Goal: Task Accomplishment & Management: Use online tool/utility

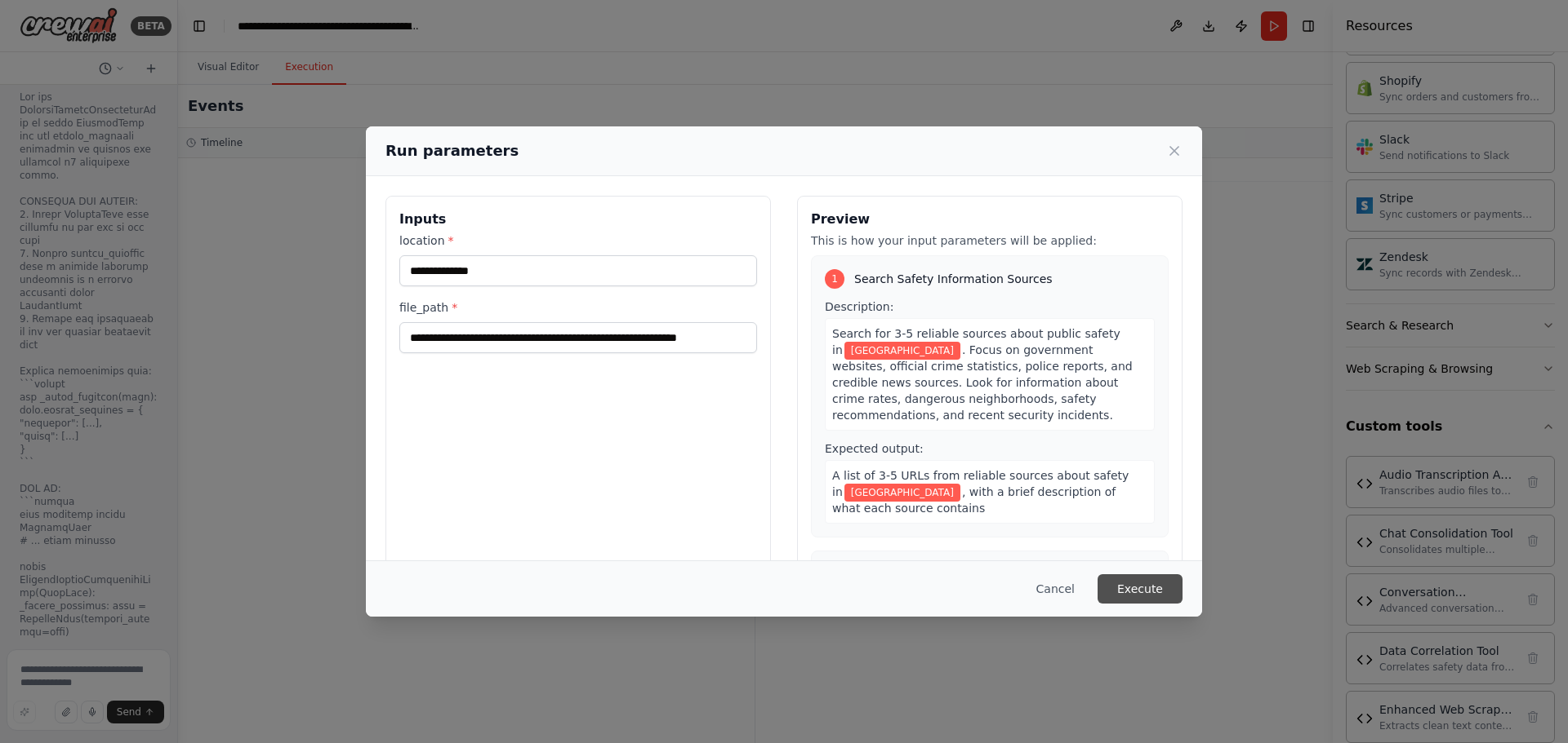
click at [1138, 590] on button "Execute" at bounding box center [1140, 589] width 85 height 29
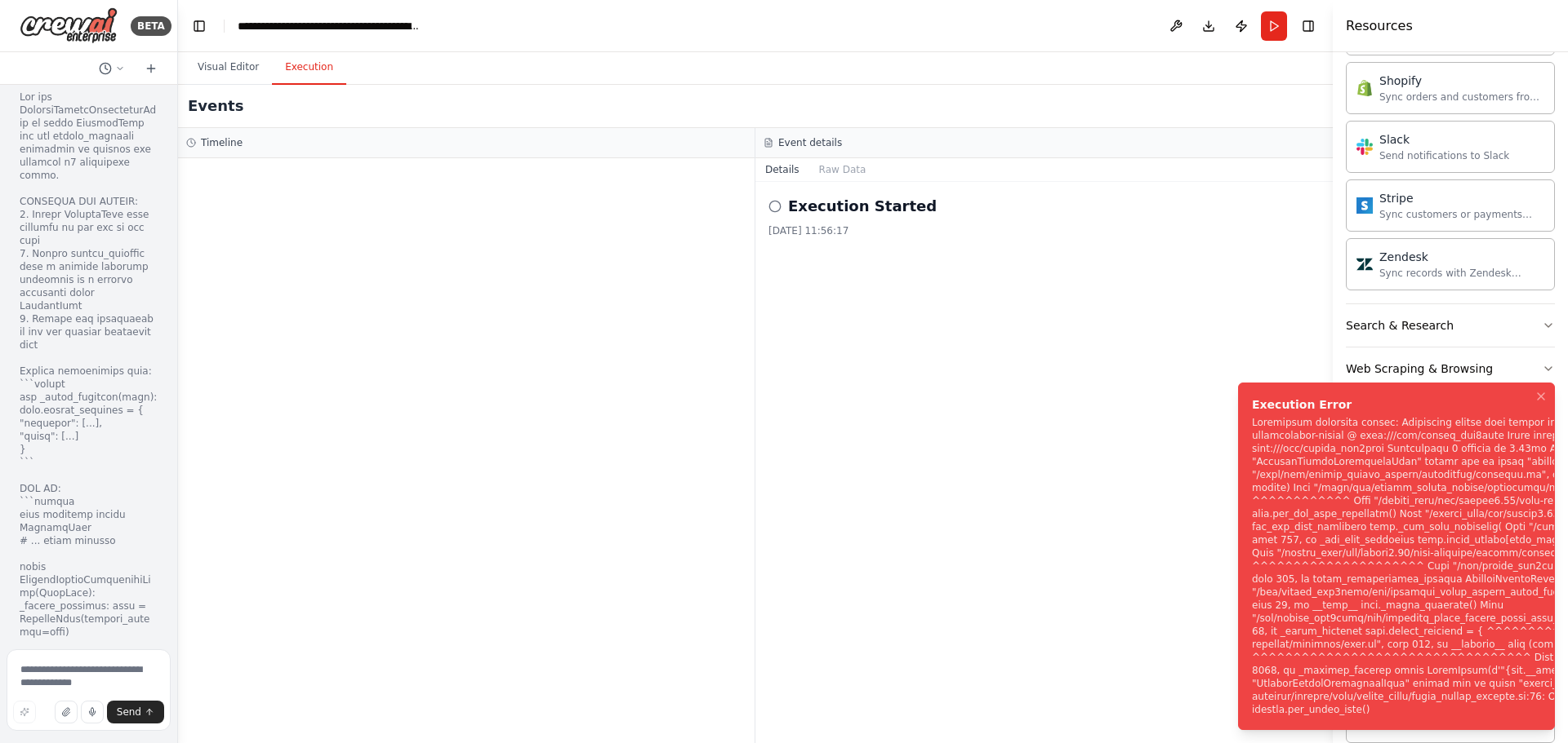
scroll to position [55605, 0]
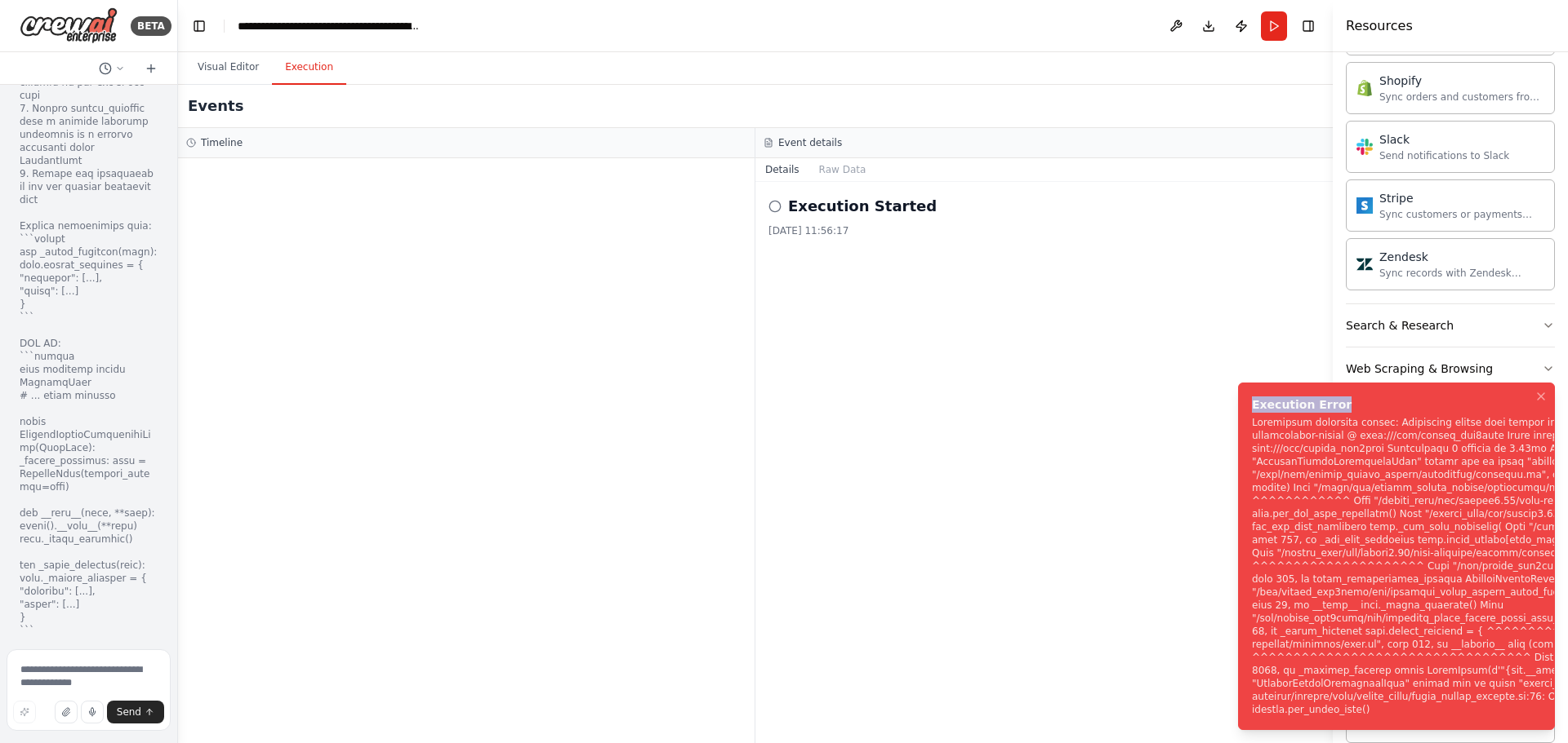
drag, startPoint x: 1252, startPoint y: 376, endPoint x: 1432, endPoint y: 724, distance: 391.8
click at [1437, 413] on div "Execution Error" at bounding box center [1579, 404] width 653 height 16
drag, startPoint x: 1357, startPoint y: 707, endPoint x: 1210, endPoint y: 336, distance: 399.1
click at [1210, 336] on div "BETA try: os.environ["OPENAI_API_KEY"] = userdata.get('OPENAI_API_KEY') os.envi…" at bounding box center [784, 371] width 1568 height 743
copy div "Loremipsu Dolo Sita Conse Adipi EL & Seddoei Temporin Utlabore & Etdo Magn & Al…"
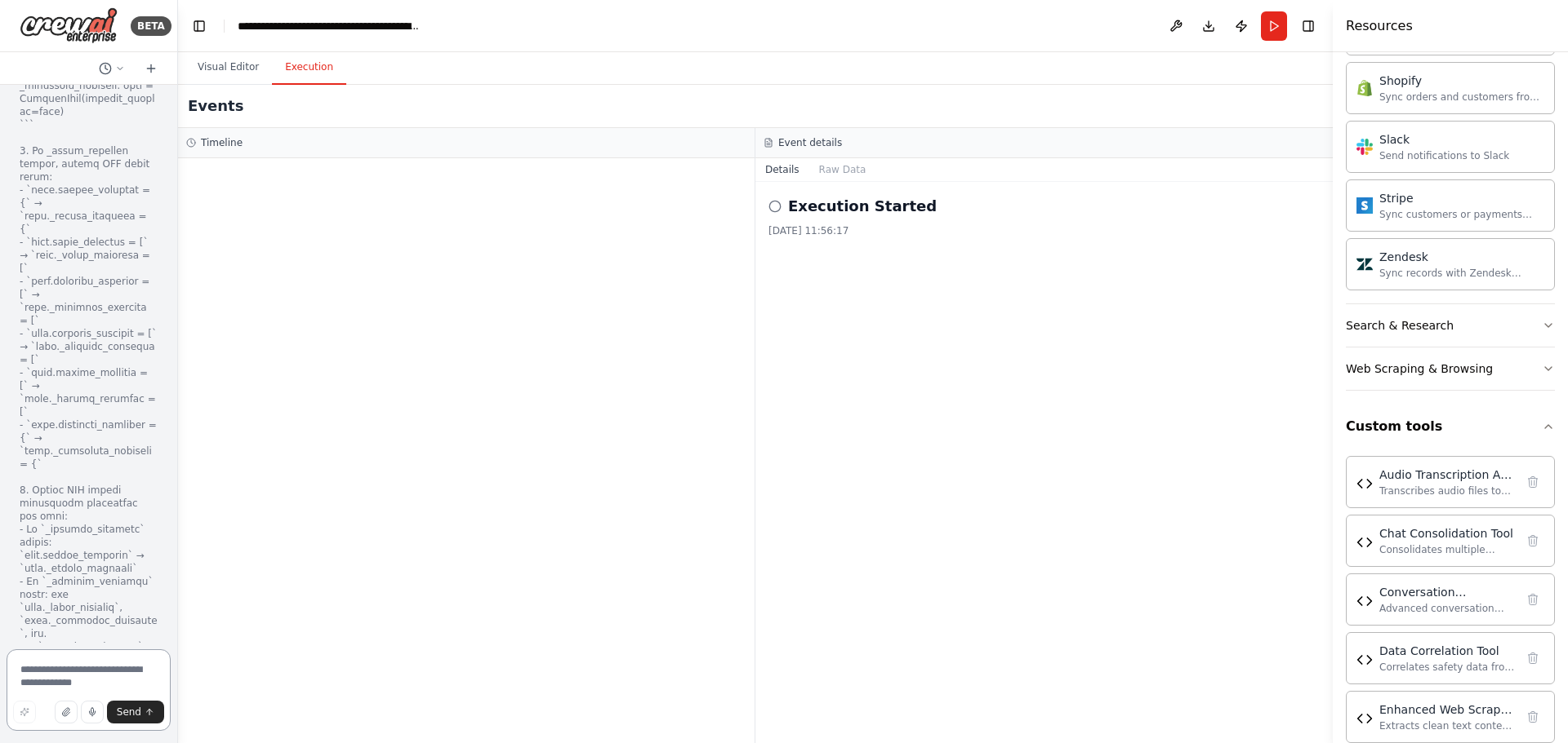
scroll to position [58934, 0]
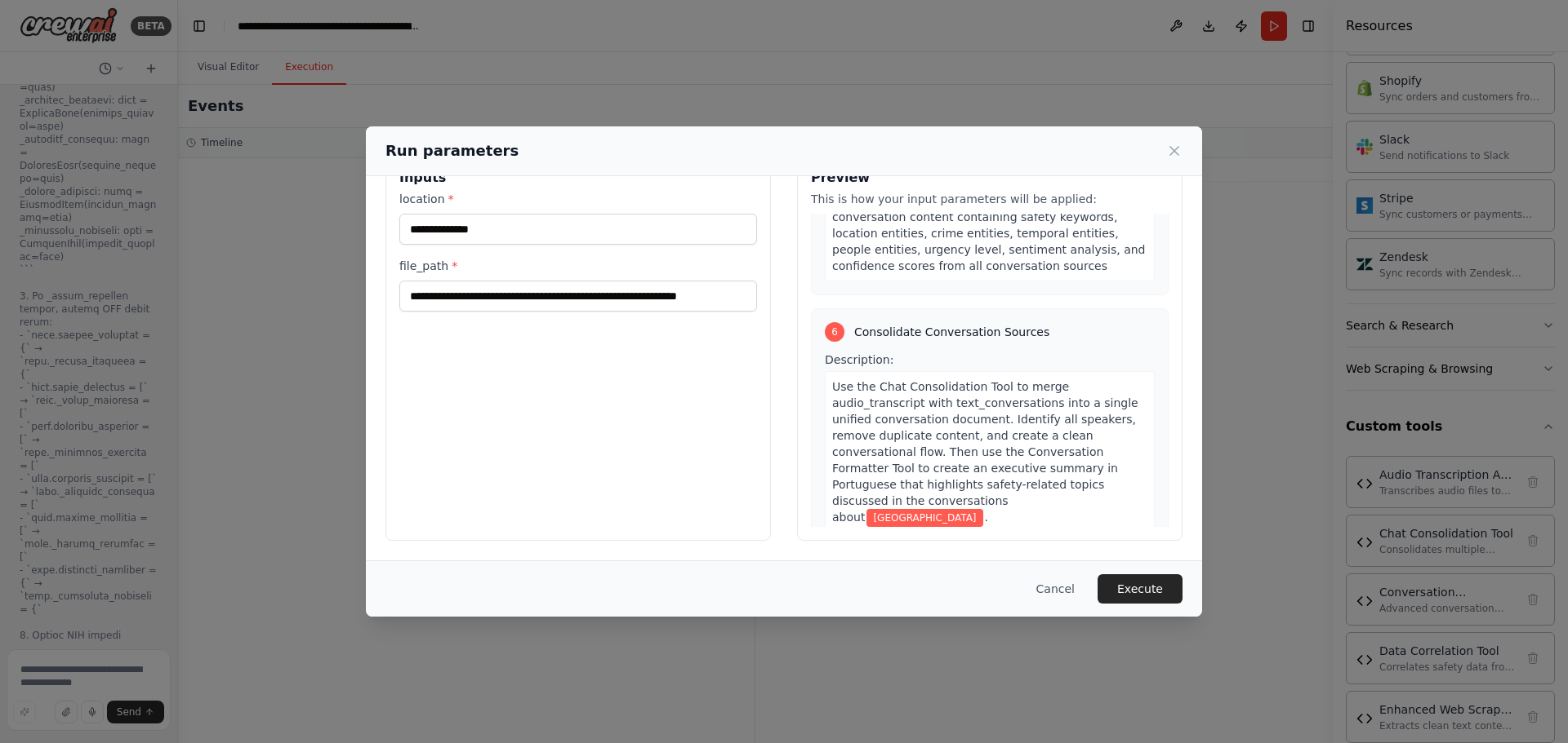
scroll to position [1464, 0]
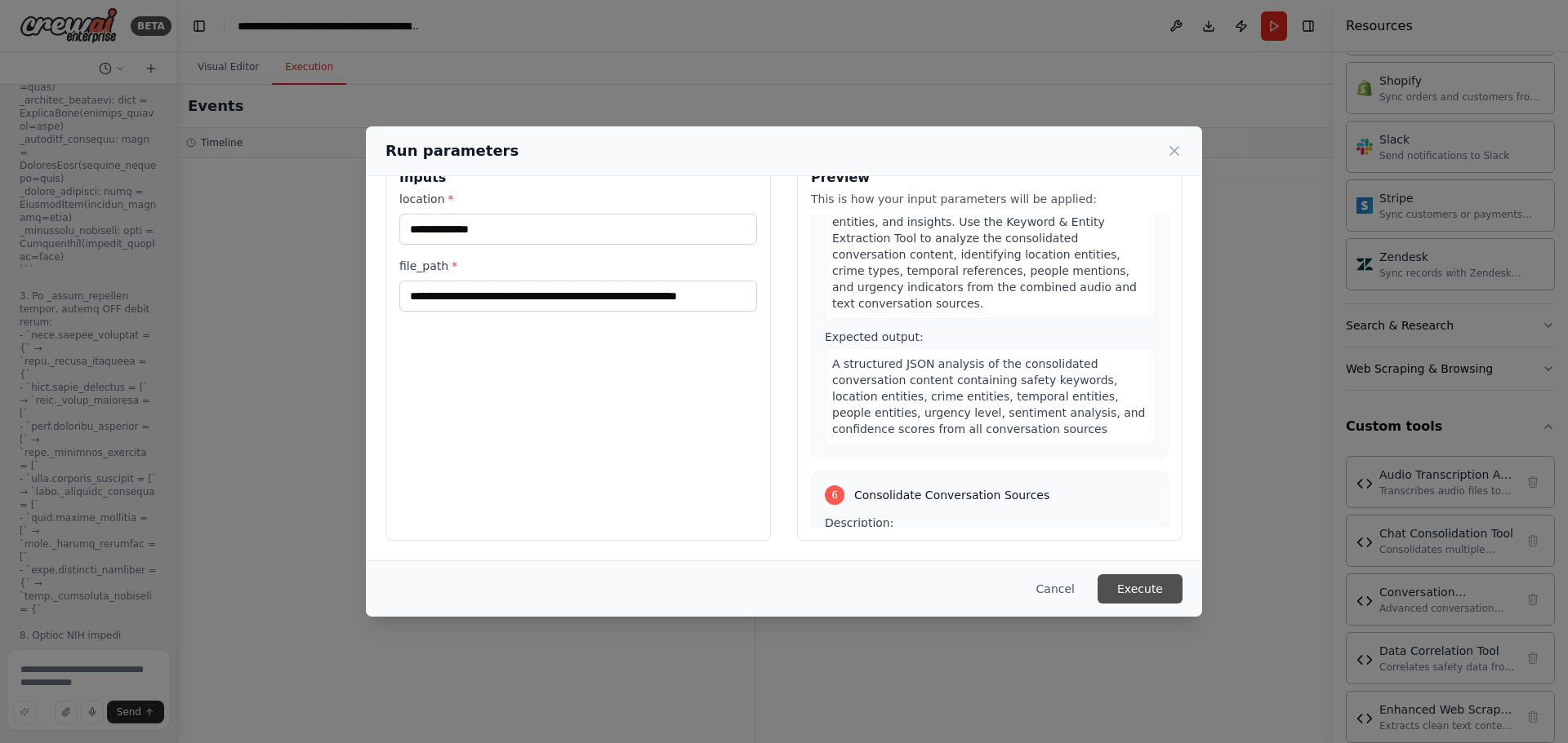
click at [1148, 590] on button "Execute" at bounding box center [1140, 589] width 85 height 29
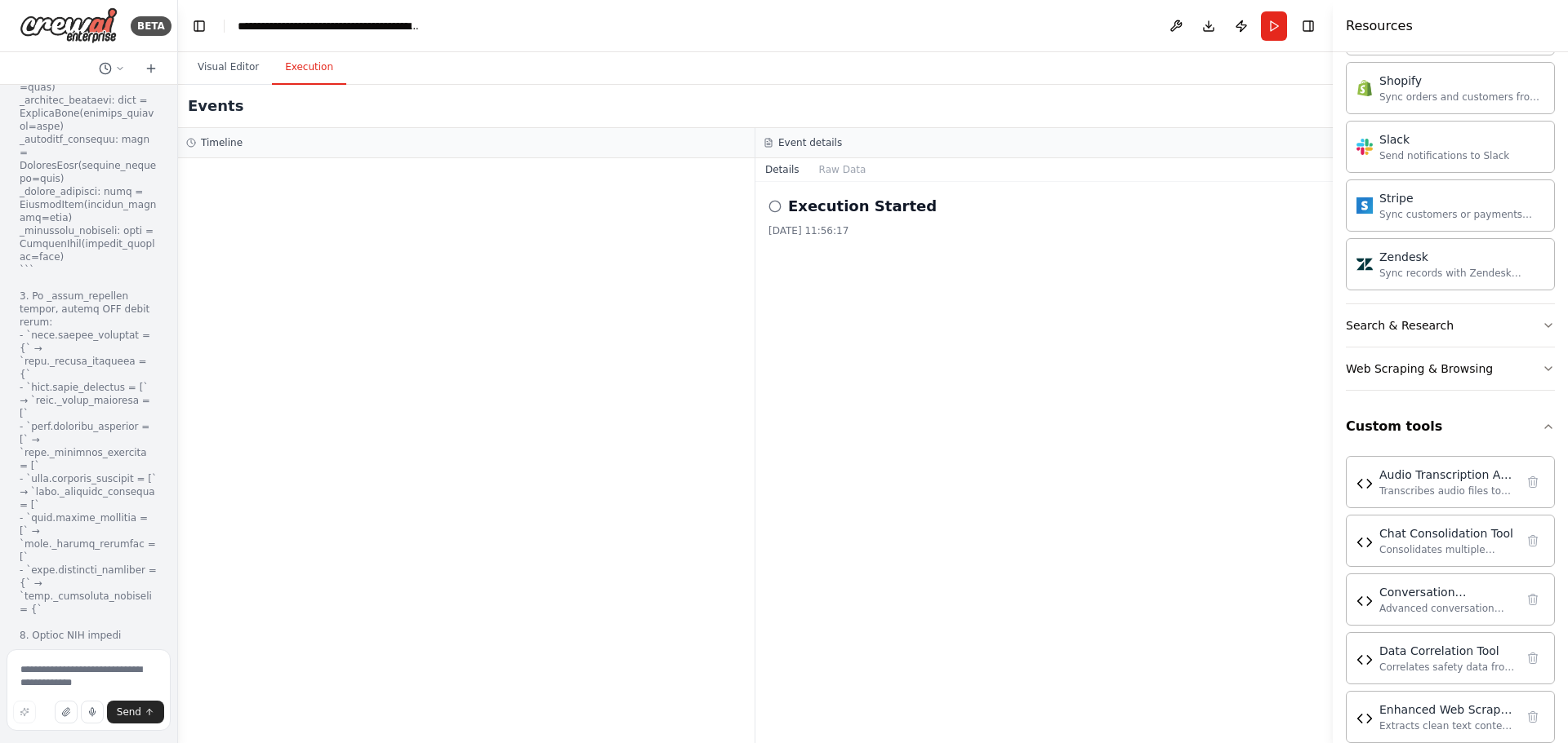
scroll to position [58934, 0]
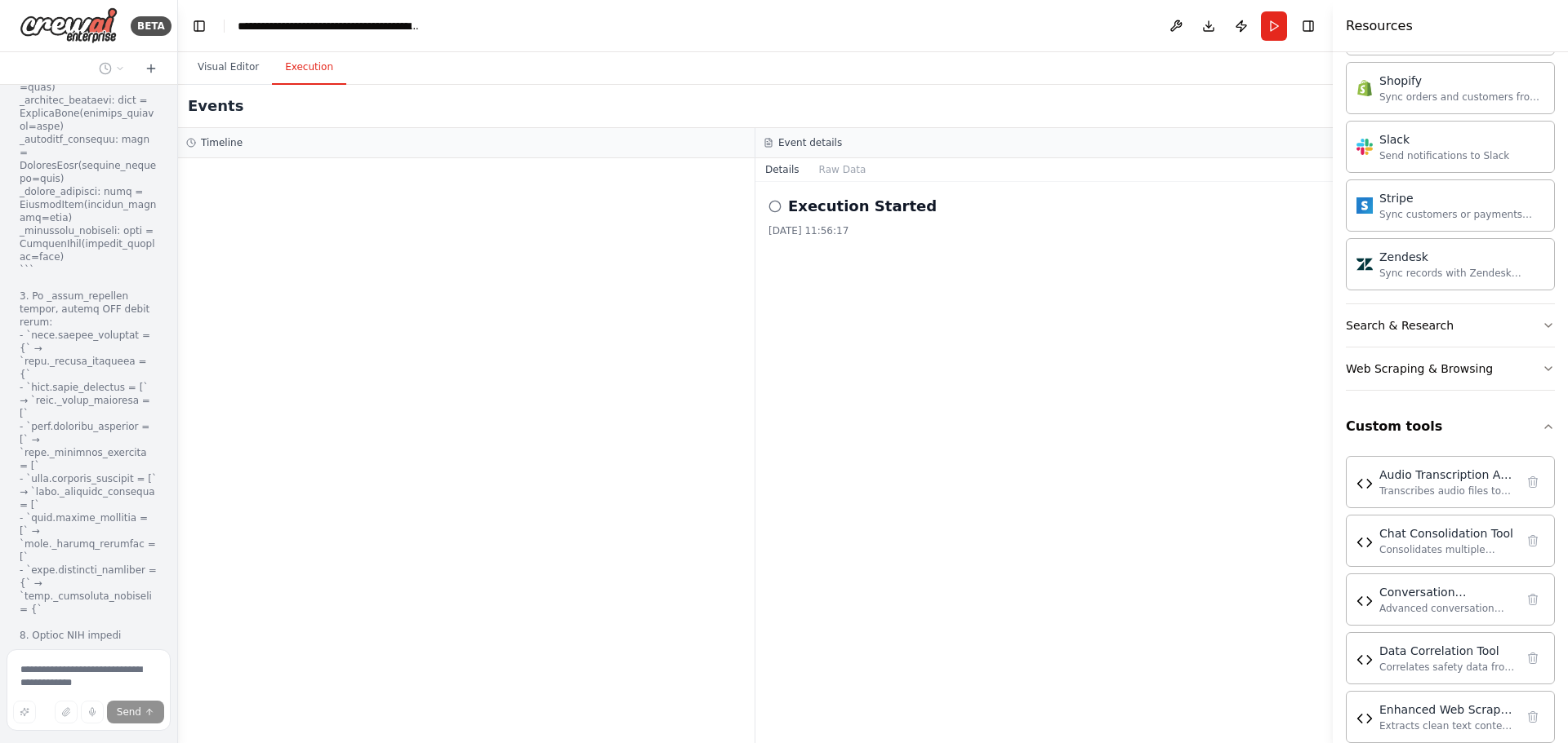
scroll to position [58840, 0]
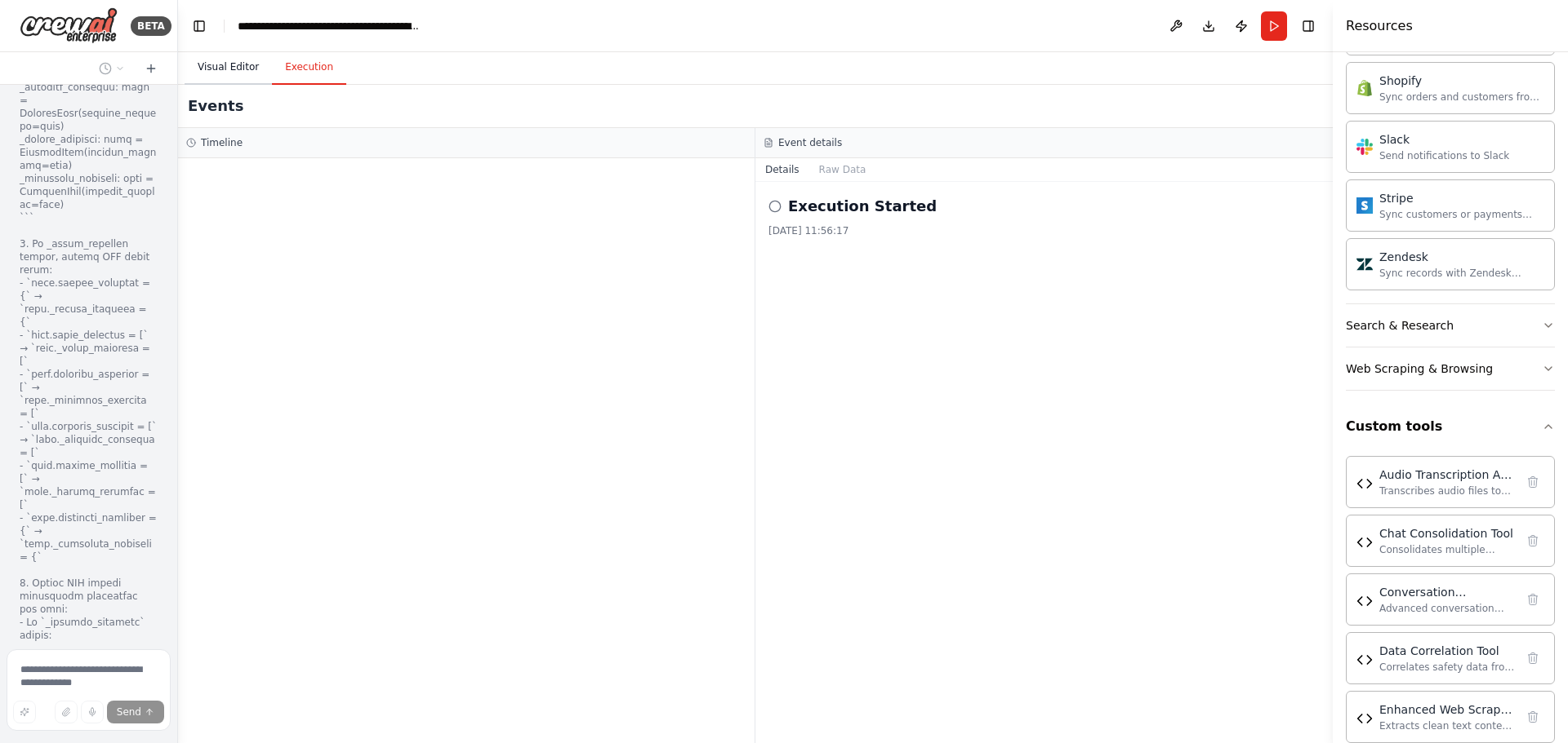
click at [245, 71] on button "Visual Editor" at bounding box center [228, 67] width 87 height 34
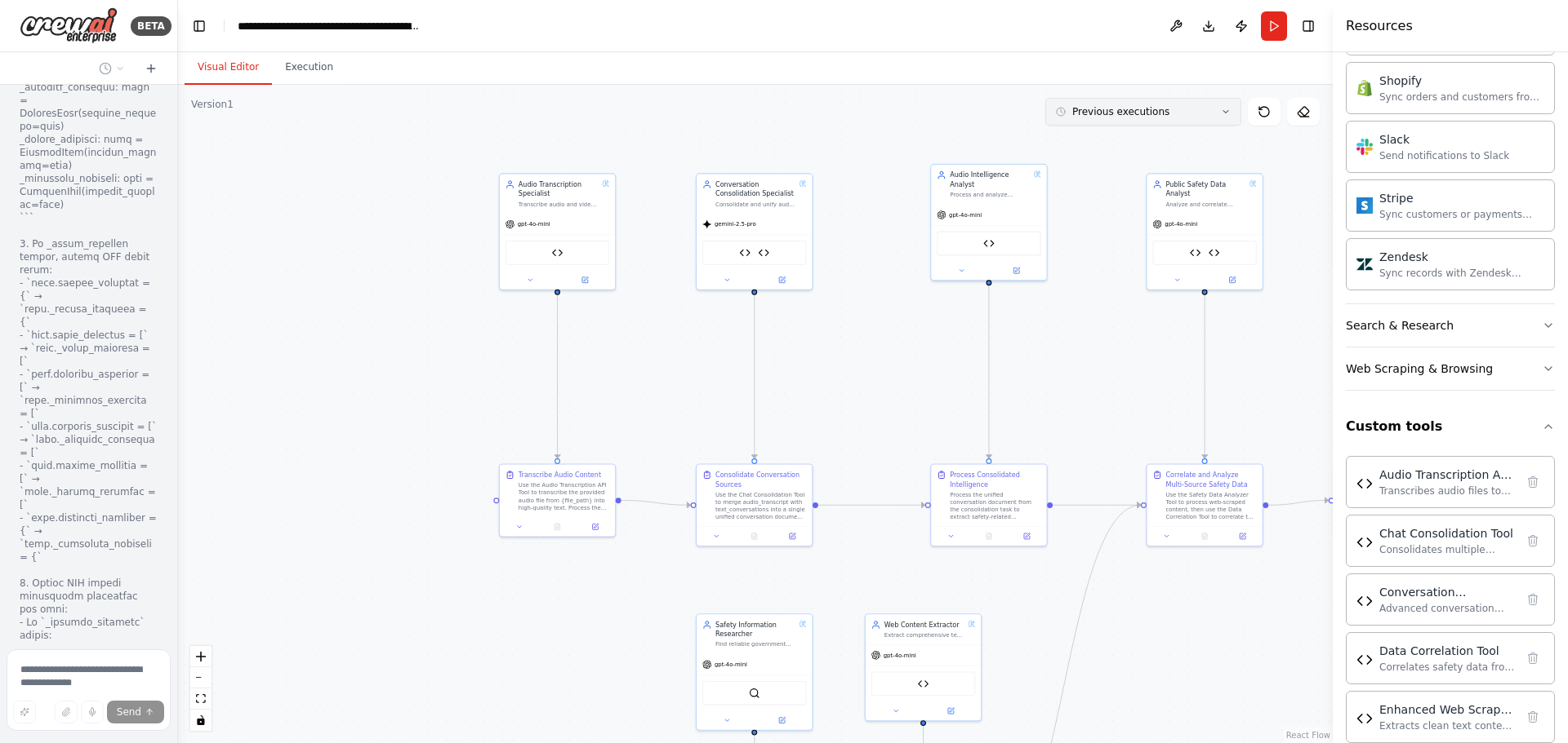
click at [1201, 124] on button "Previous executions" at bounding box center [1143, 111] width 196 height 28
click at [1127, 122] on button "Previous executions" at bounding box center [1143, 111] width 196 height 28
click at [545, 256] on div "Audio Transcription API Tool" at bounding box center [558, 250] width 104 height 24
click at [569, 256] on div "Audio Transcription API Tool" at bounding box center [558, 250] width 104 height 24
click at [750, 259] on div "Chat Consolidation Tool Conversation Formatter Tool" at bounding box center [754, 250] width 104 height 24
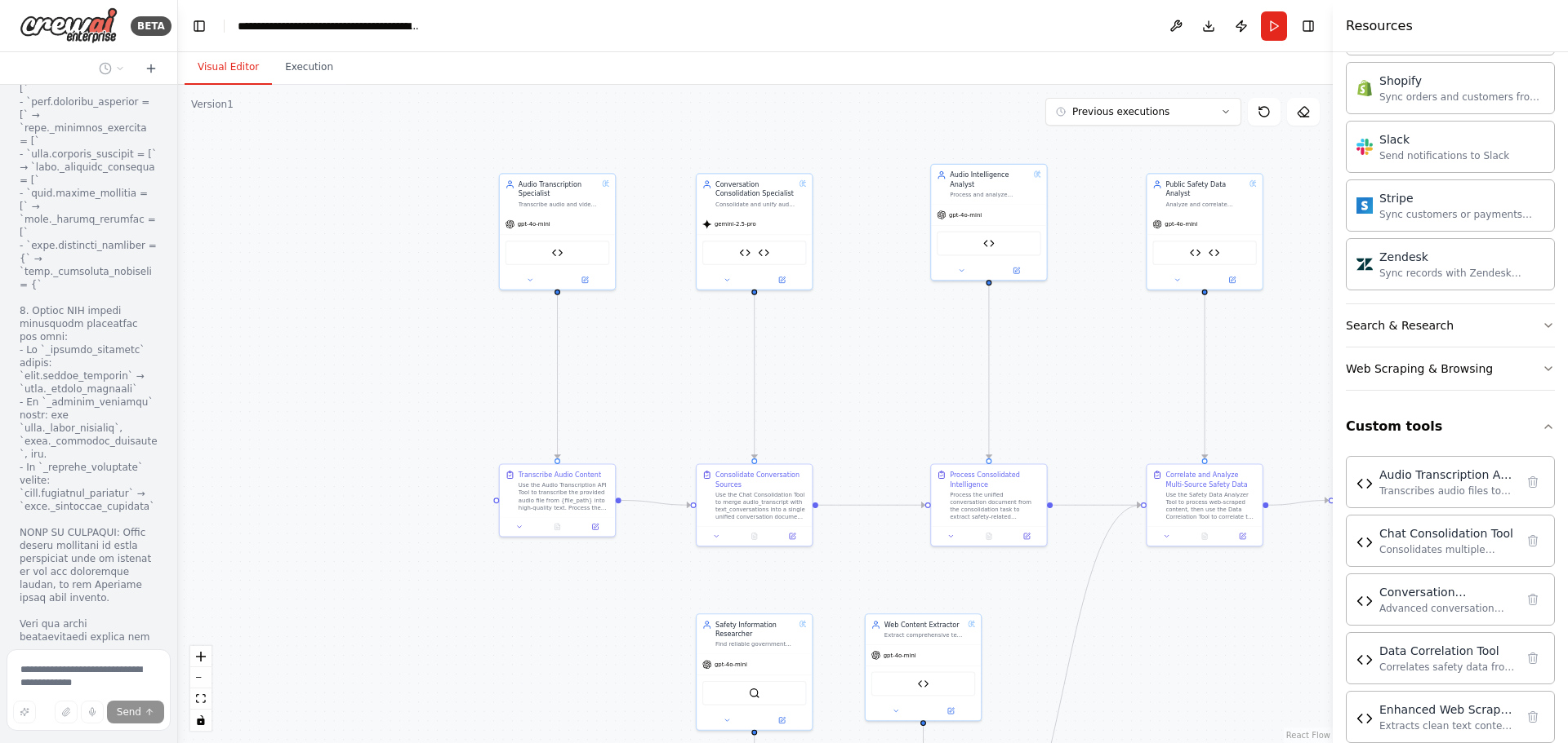
scroll to position [59100, 0]
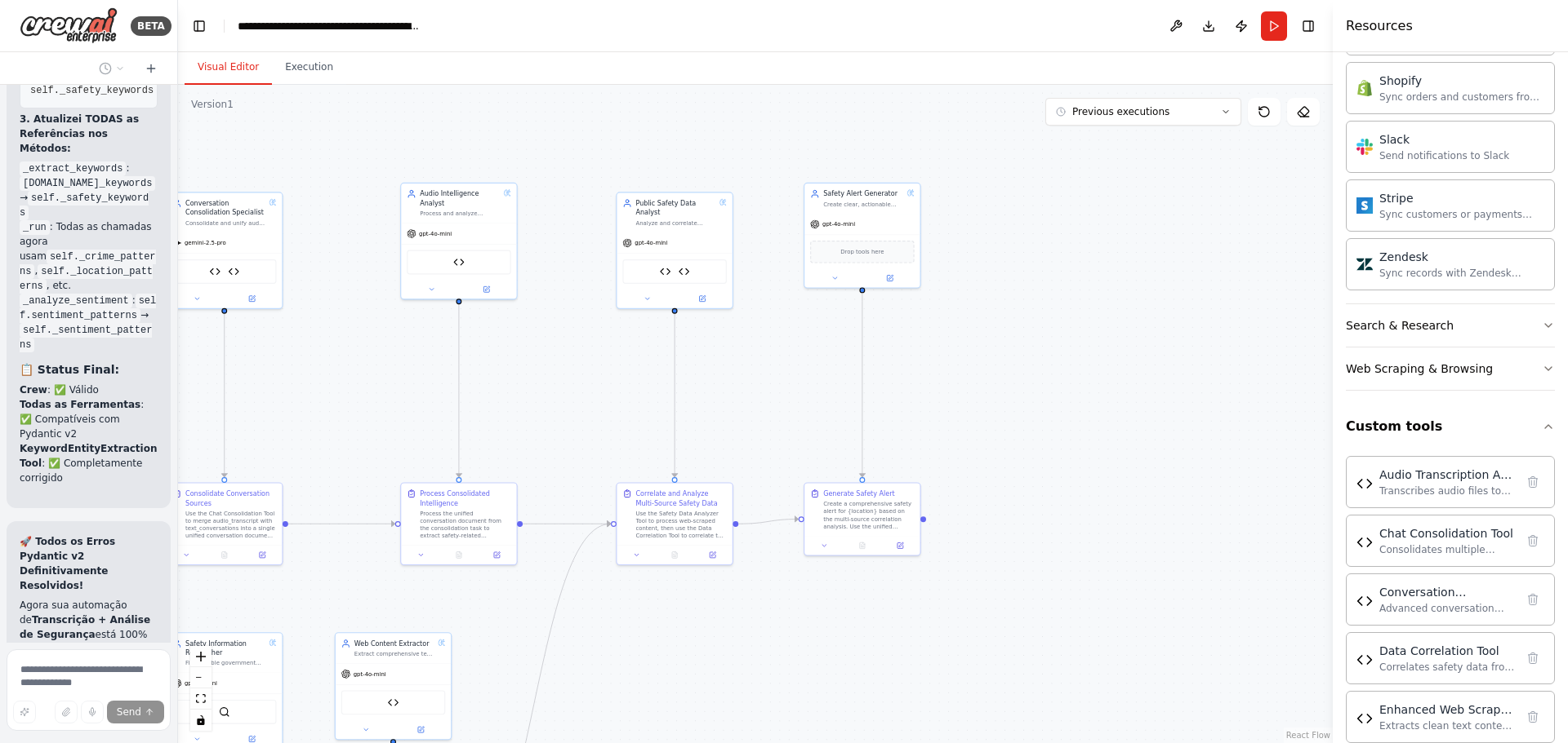
drag, startPoint x: 1285, startPoint y: 617, endPoint x: 764, endPoint y: 638, distance: 521.4
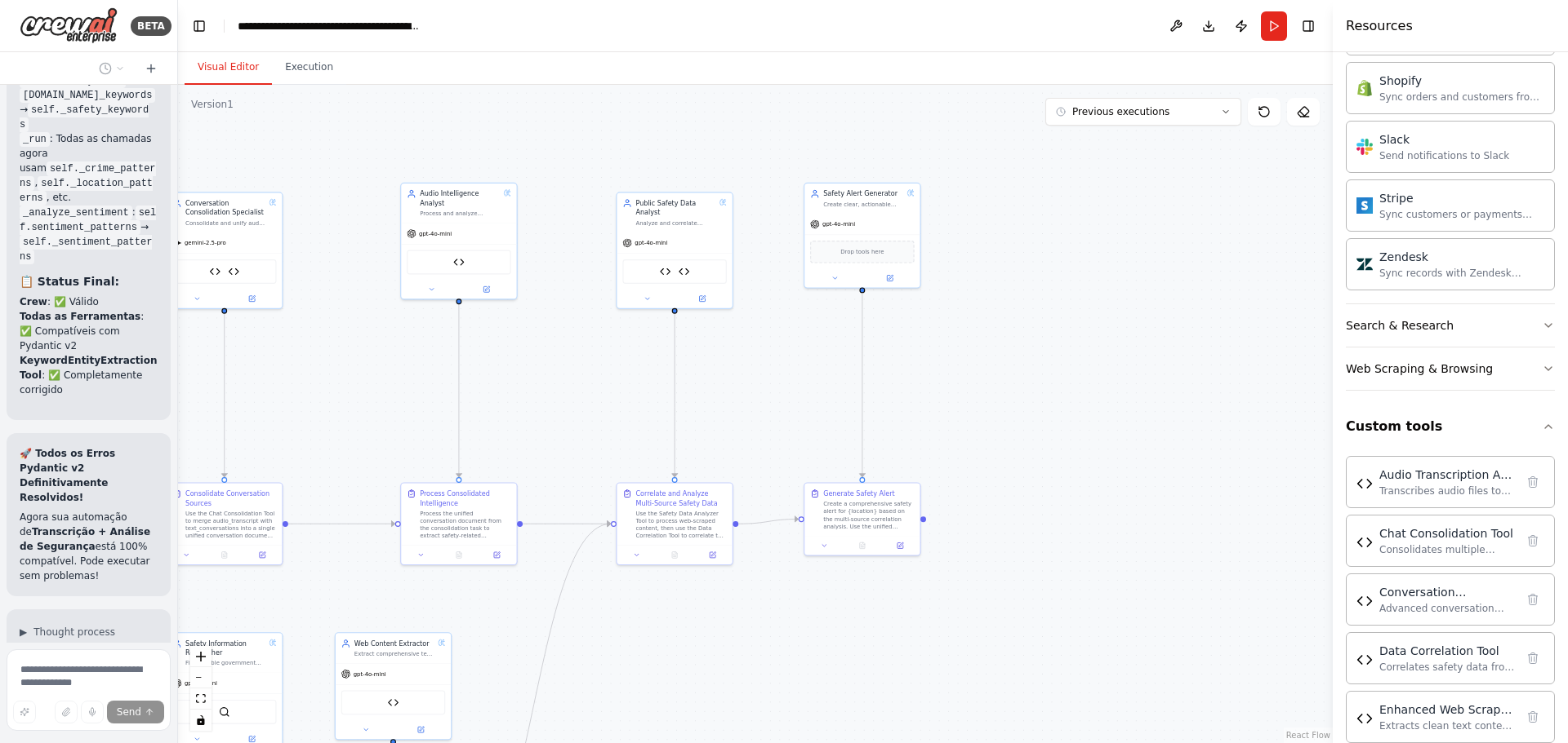
scroll to position [60531, 0]
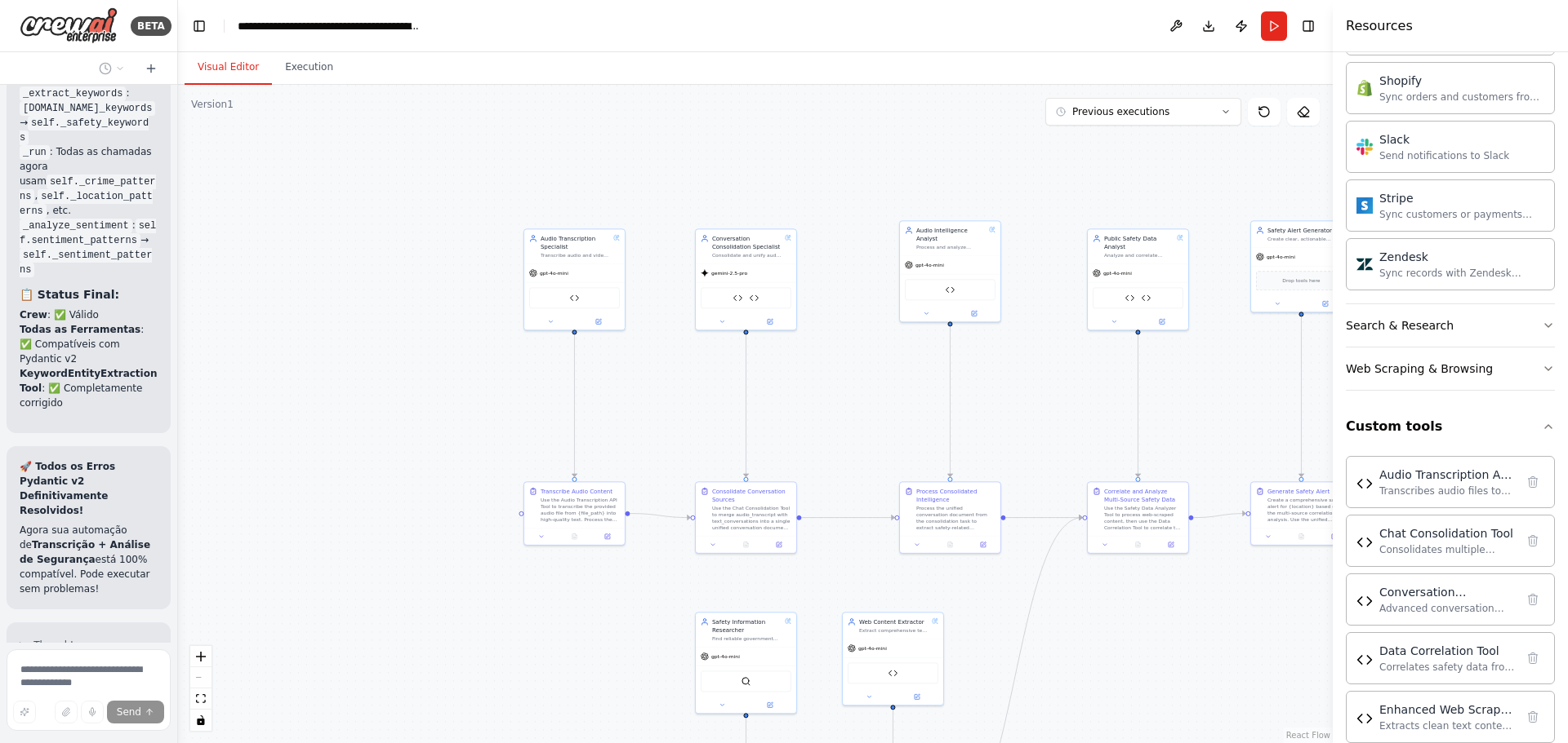
drag, startPoint x: 375, startPoint y: 343, endPoint x: 870, endPoint y: 360, distance: 495.3
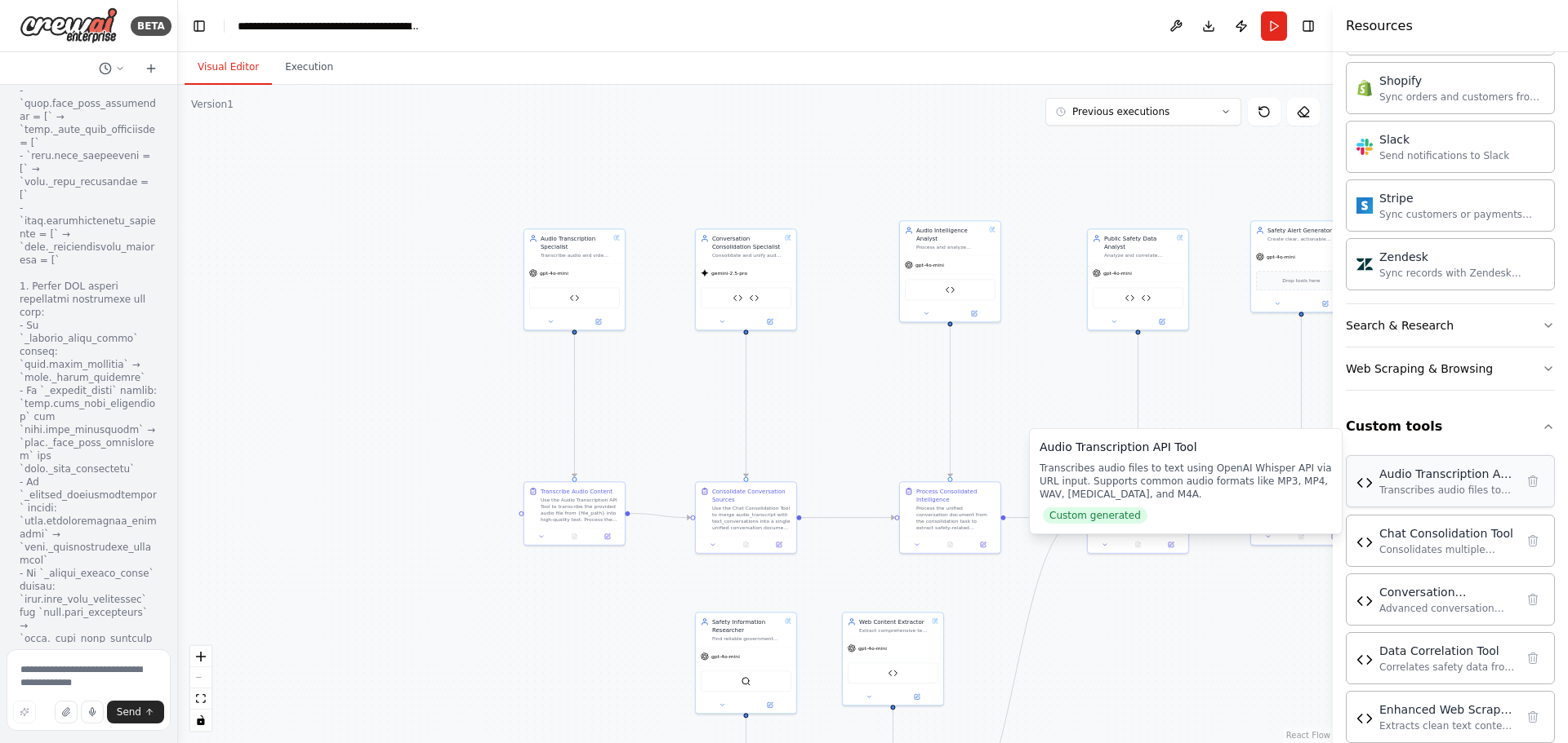
click at [1476, 486] on div "Transcribes audio files to text using OpenAI Whisper API via URL input. Support…" at bounding box center [1446, 491] width 135 height 14
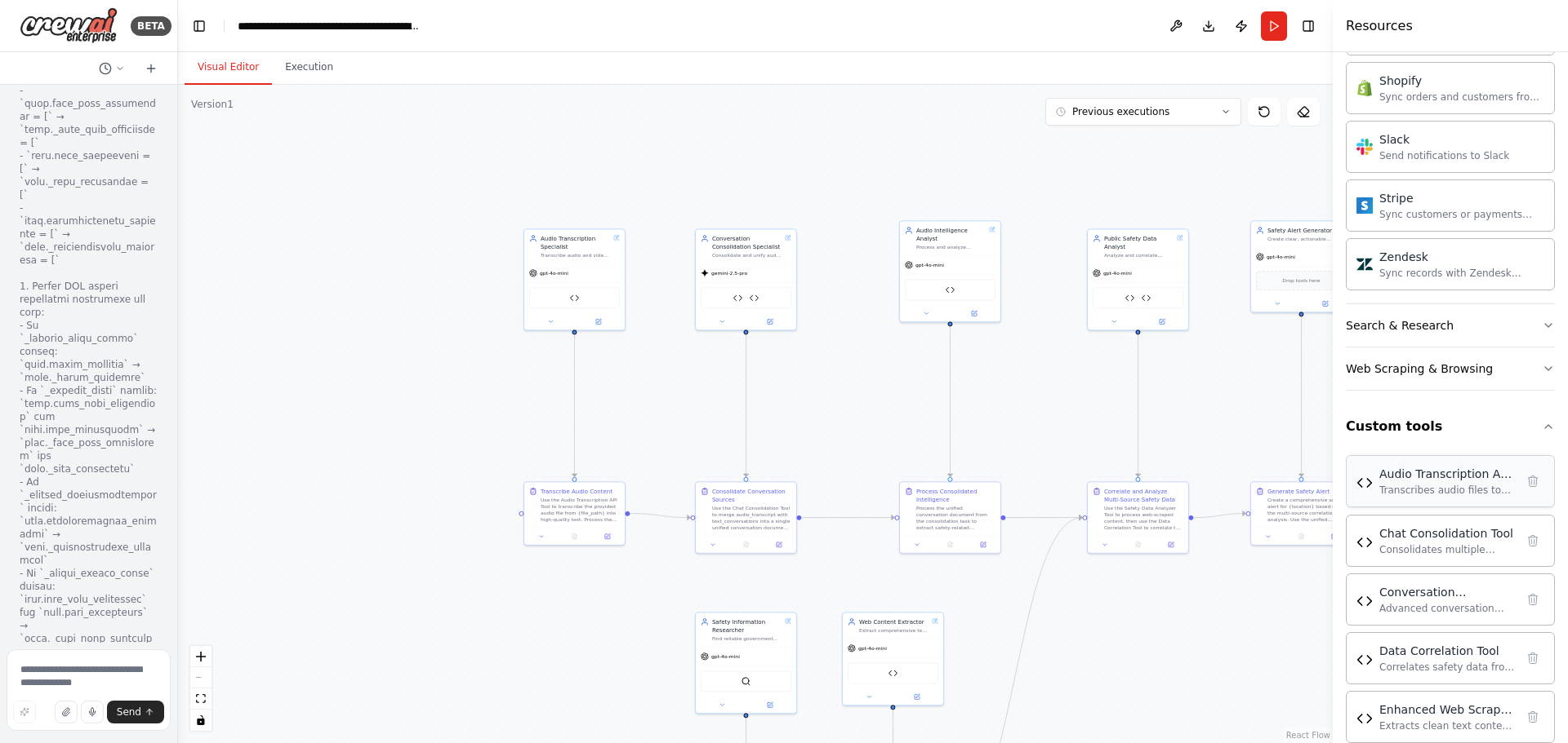
scroll to position [62179, 0]
click at [1410, 486] on div "Transcribes audio files to text using OpenAI Whisper API via URL input. Support…" at bounding box center [1446, 491] width 135 height 14
click at [1378, 489] on div "Audio Transcription API Tool Transcribes audio files to text using OpenAI Whisp…" at bounding box center [1450, 481] width 188 height 31
click at [1432, 480] on div "Audio Transcription API Tool" at bounding box center [1446, 473] width 135 height 16
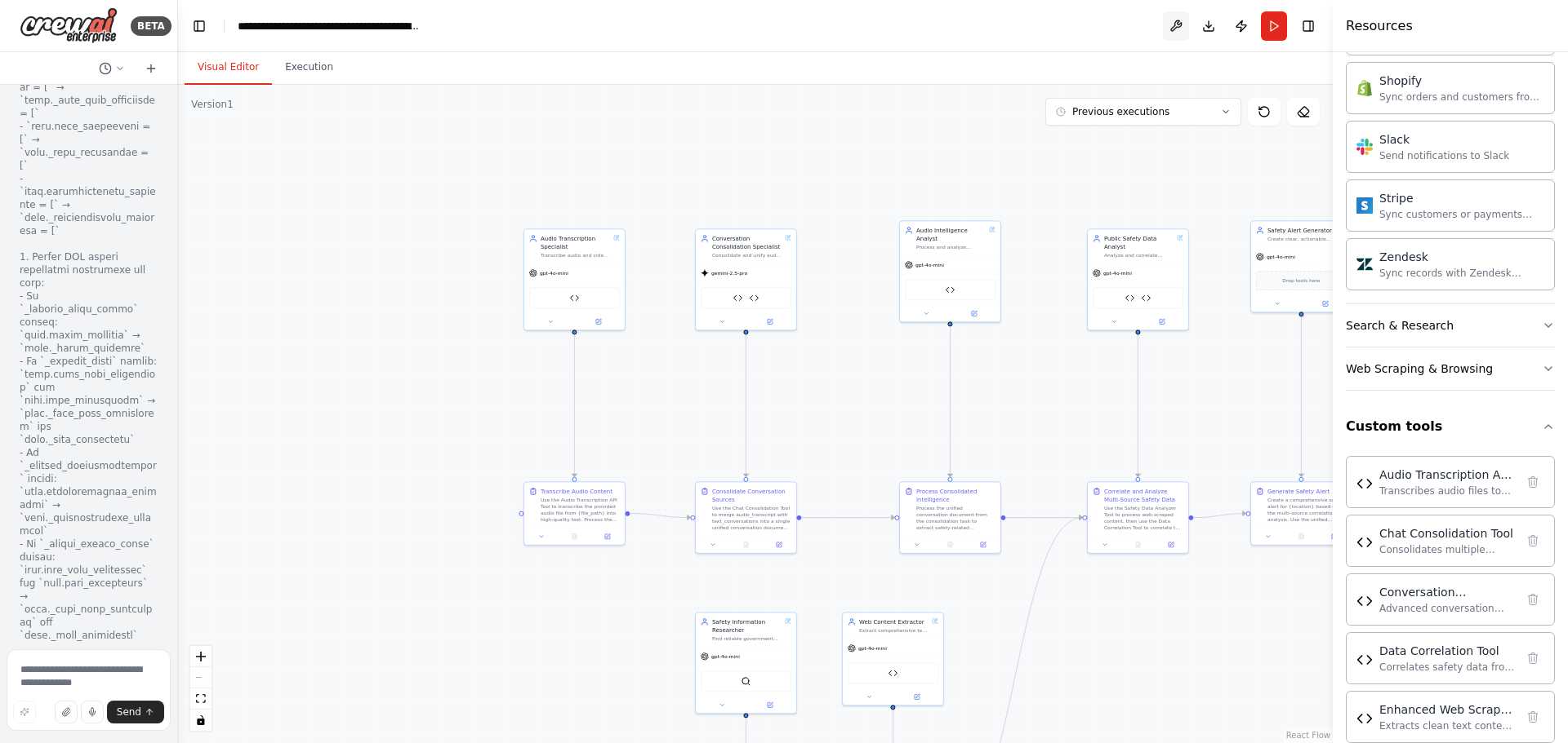
click at [1178, 32] on button at bounding box center [1176, 26] width 26 height 29
click at [1212, 31] on button "Download" at bounding box center [1207, 26] width 26 height 29
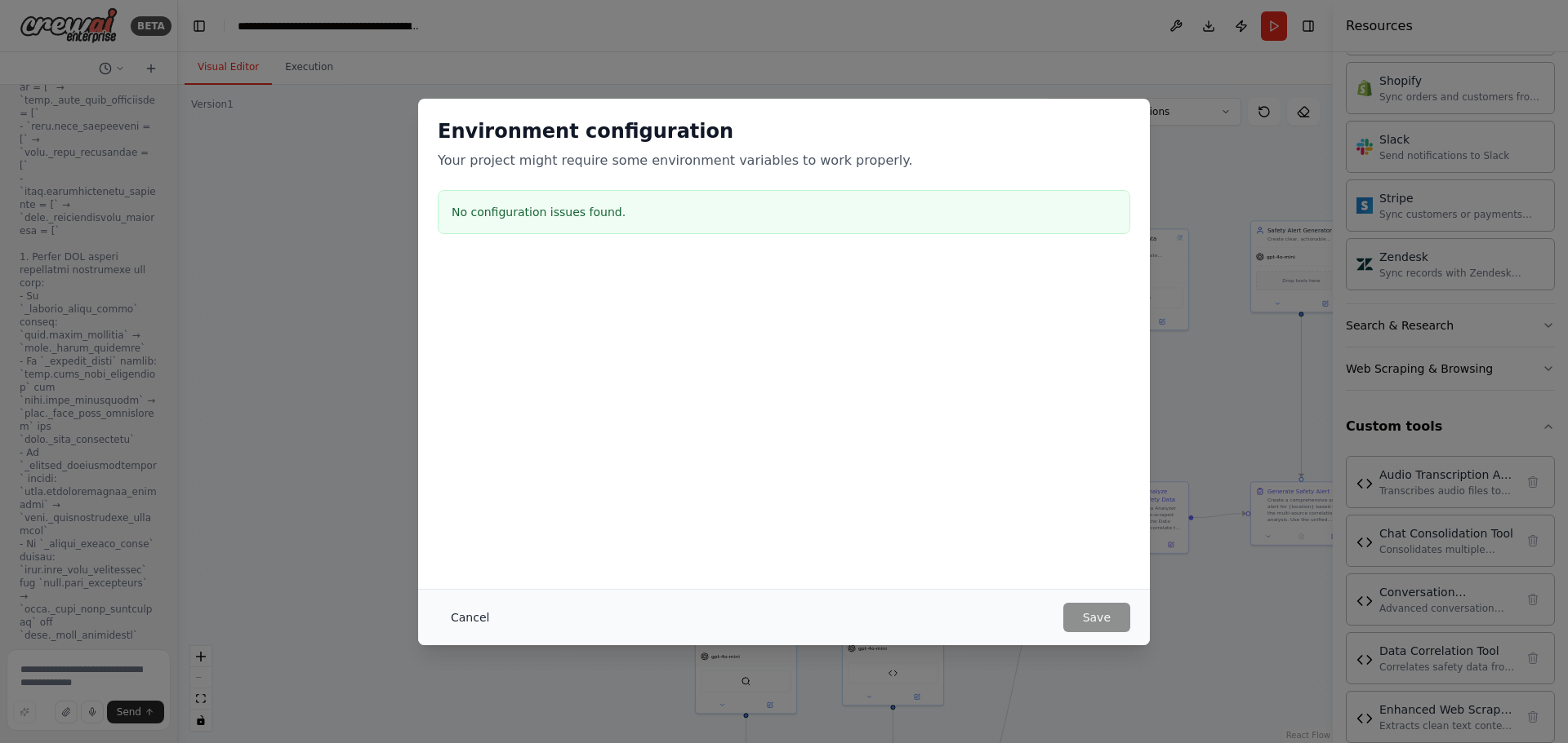
click at [470, 627] on button "Cancel" at bounding box center [470, 617] width 65 height 29
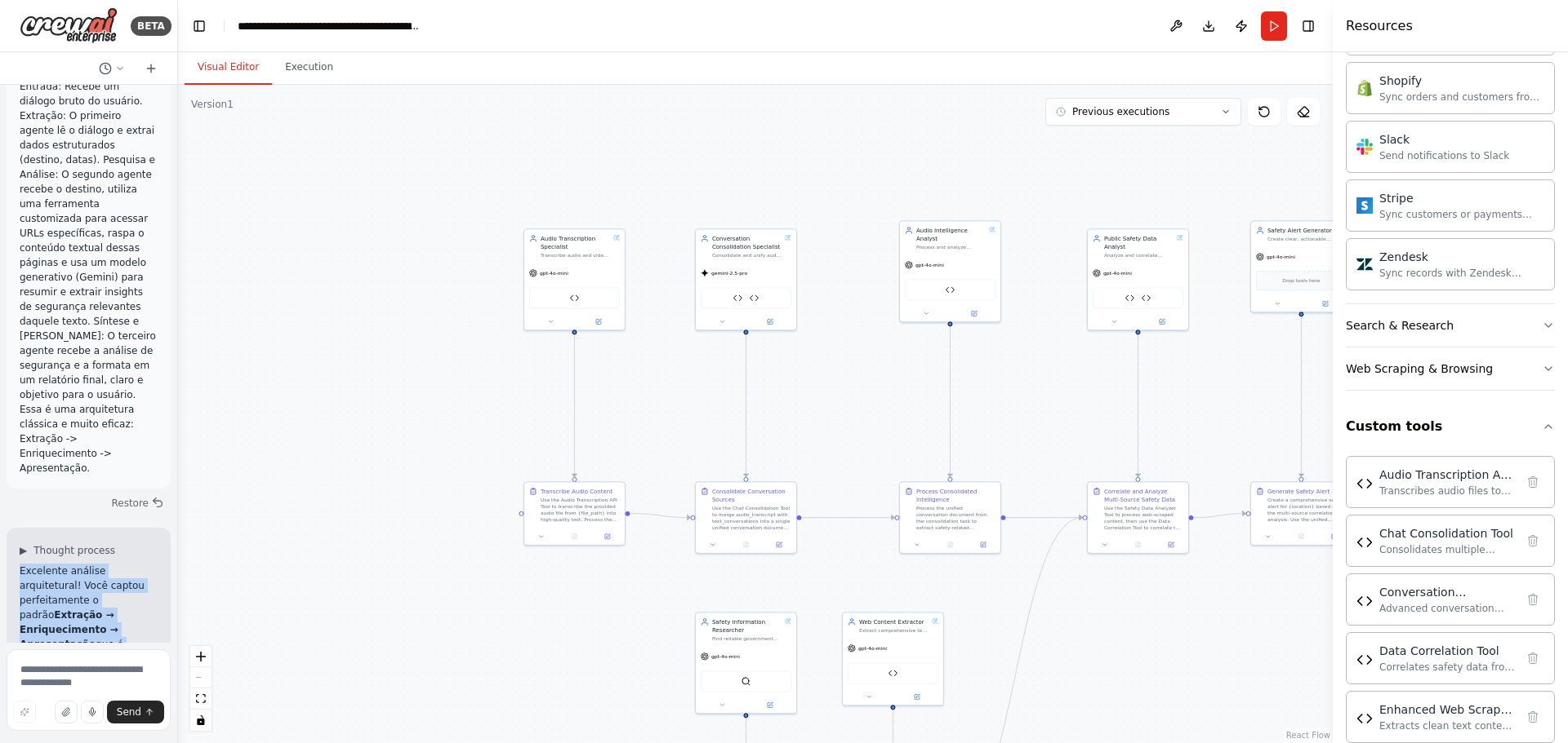
scroll to position [12893, 0]
drag, startPoint x: 19, startPoint y: 140, endPoint x: 92, endPoint y: 512, distance: 379.1
copy div "Excelente análise arquitetural! Você captou perfeitamente o padrão Extração → E…"
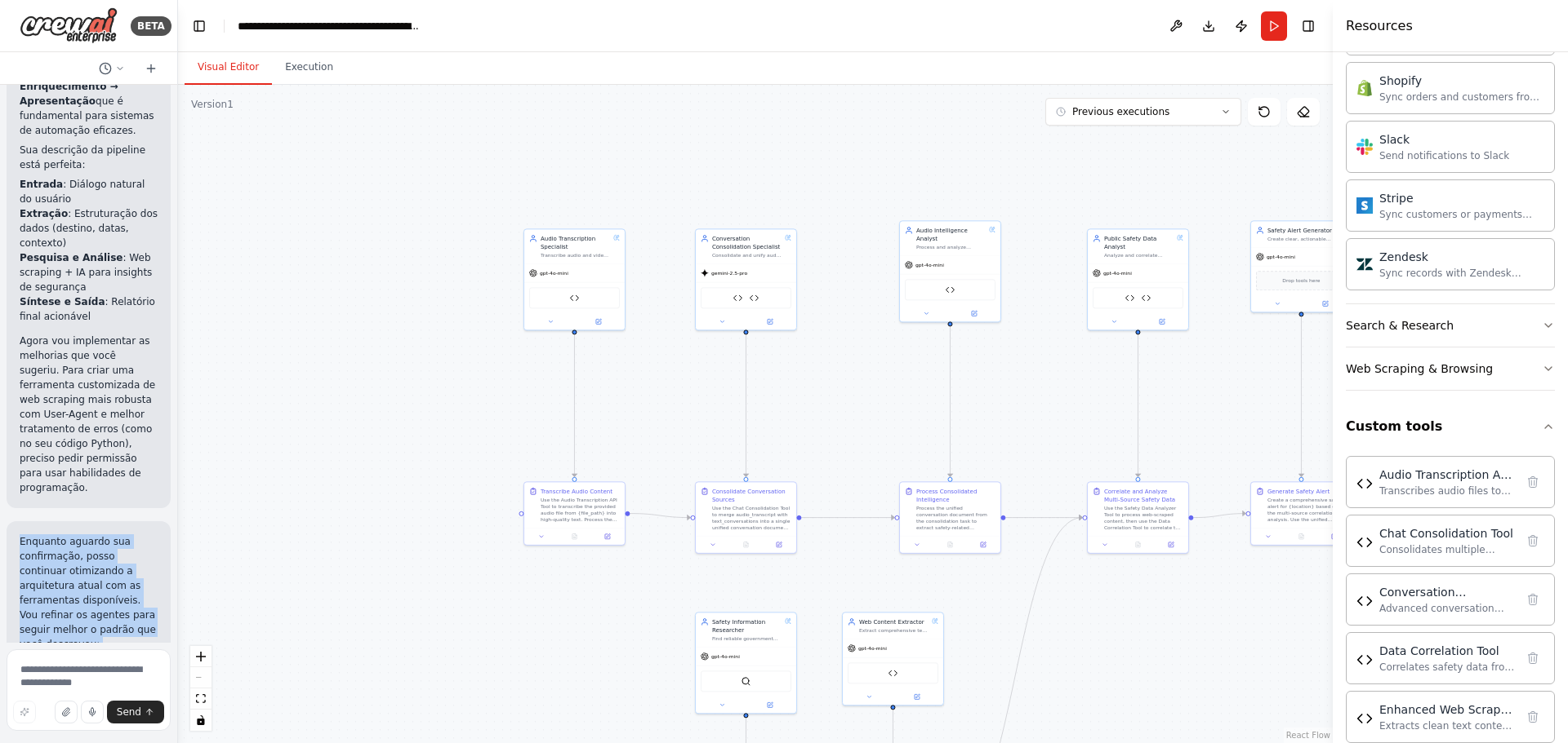
scroll to position [13546, 0]
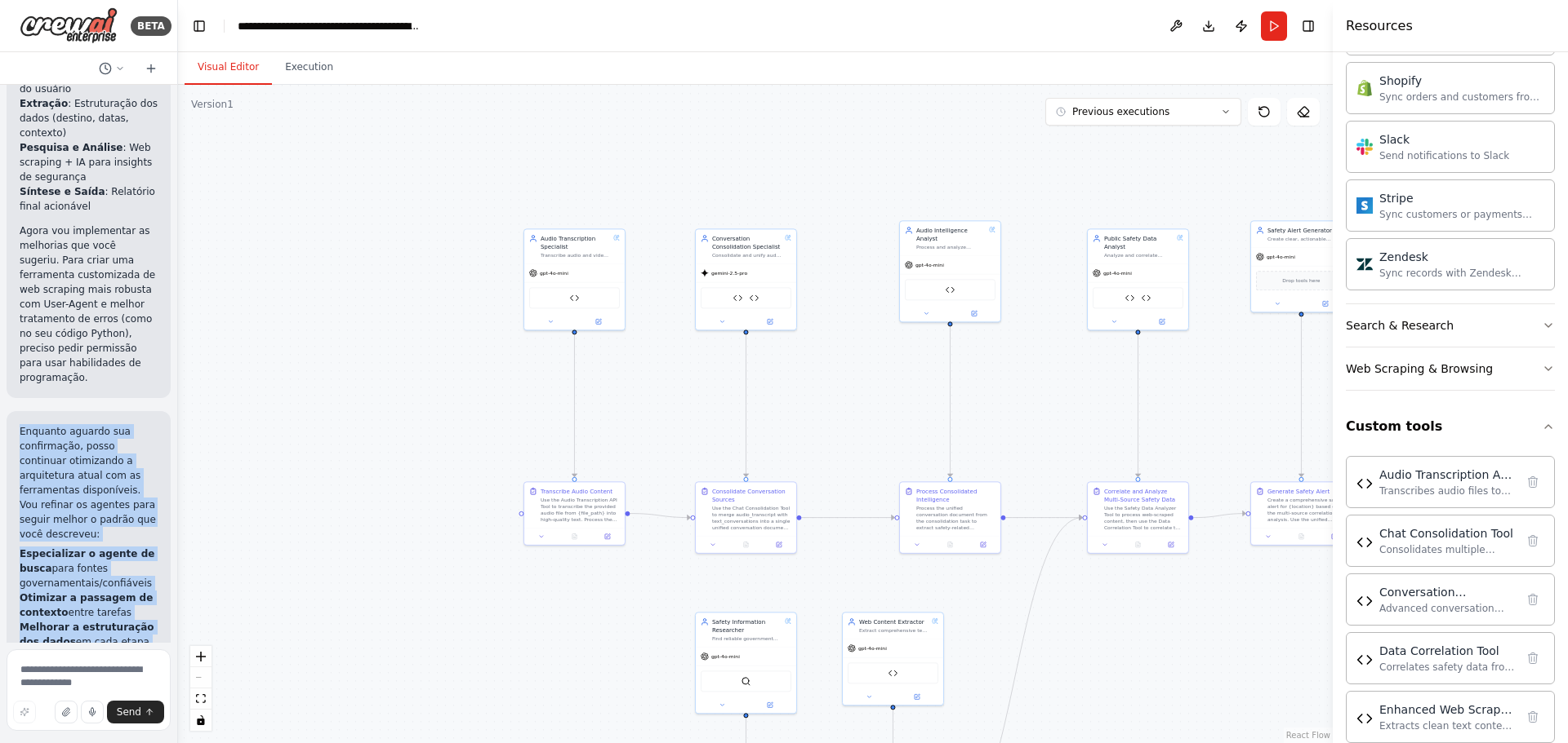
drag, startPoint x: 21, startPoint y: 246, endPoint x: 99, endPoint y: 419, distance: 189.8
click at [103, 432] on div "Enquanto aguardo sua confirmação, posso continuar otimizando a arquitetura atua…" at bounding box center [88, 708] width 138 height 568
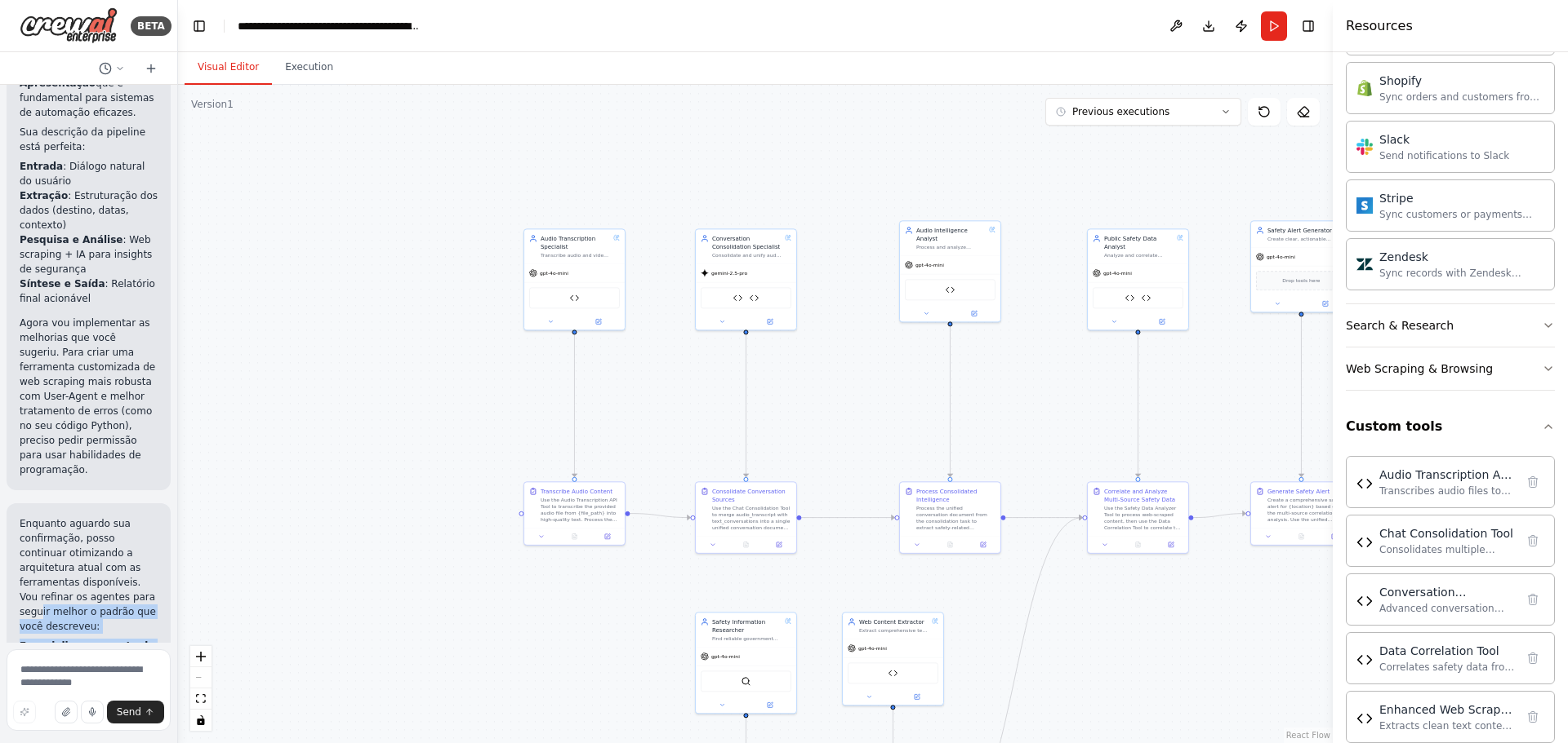
scroll to position [13219, 0]
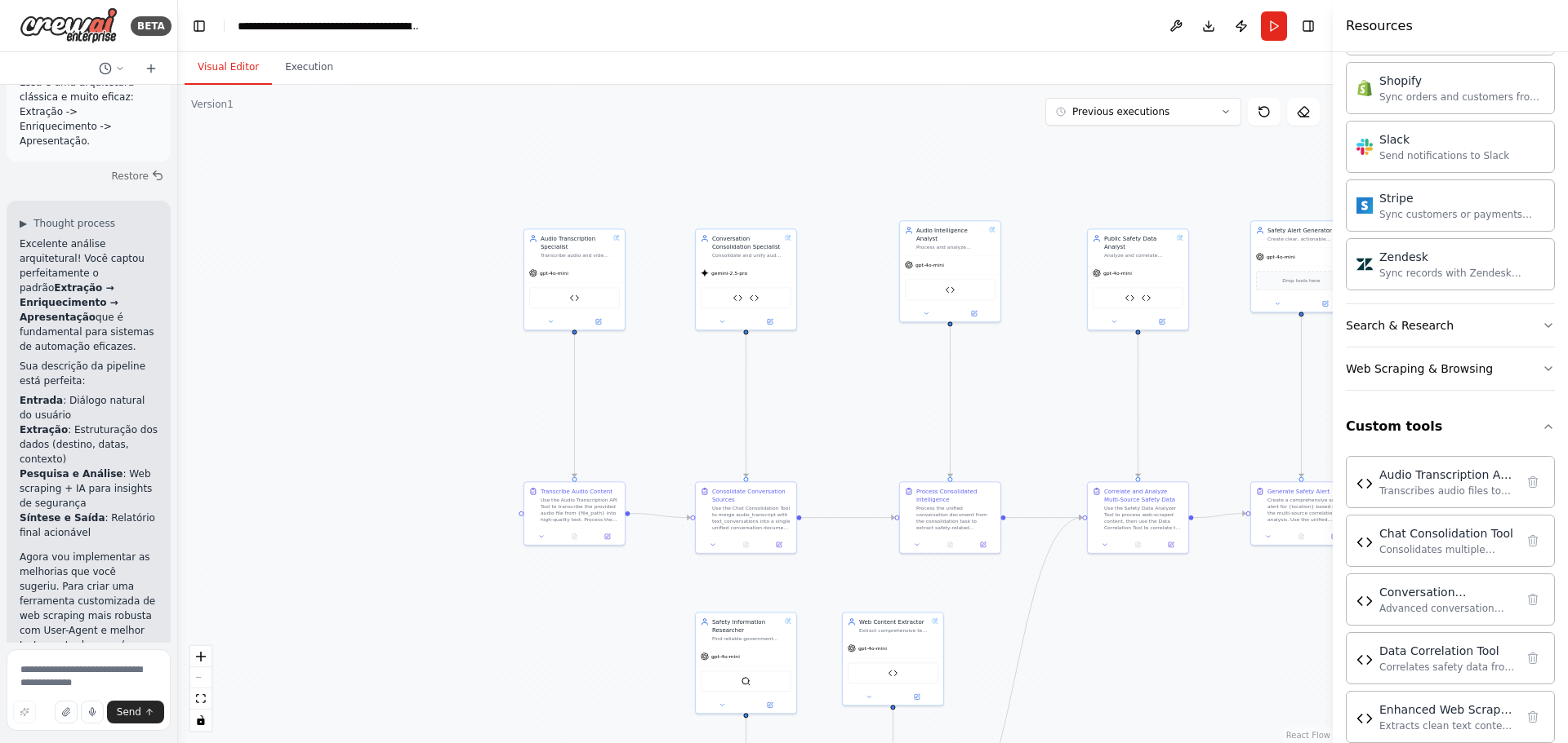
drag, startPoint x: 136, startPoint y: 464, endPoint x: 15, endPoint y: 244, distance: 251.1
copy div "Enquanto aguardo sua confirmação, posso continuar otimizando a arquitetura atua…"
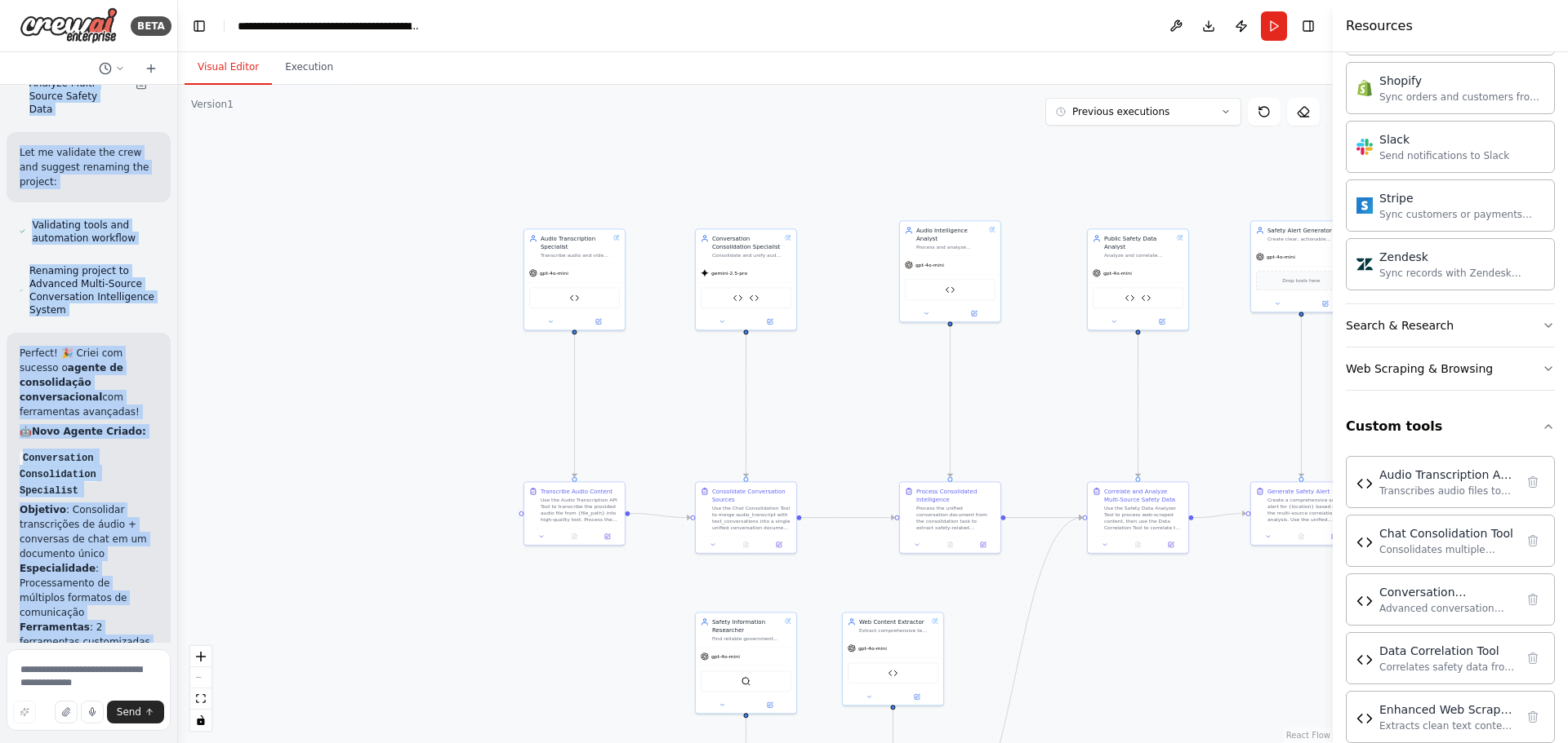
scroll to position [35905, 0]
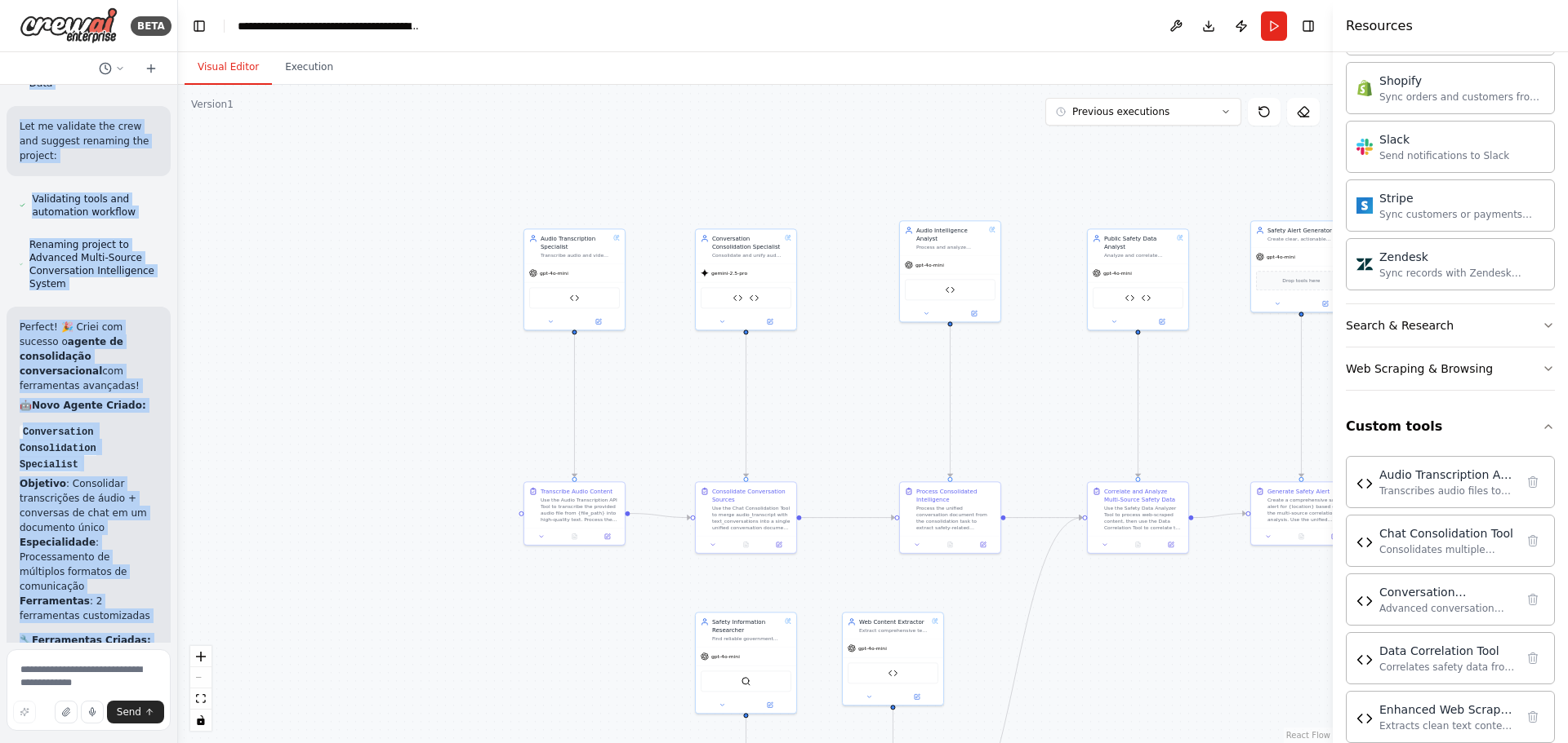
drag, startPoint x: 20, startPoint y: 204, endPoint x: 75, endPoint y: 439, distance: 241.4
click at [75, 439] on div "try: os.environ["OPENAI_API_KEY"] = userdata.get('OPENAI_API_KEY') os.environ["…" at bounding box center [88, 364] width 177 height 558
copy div "Loremip! Dol S amet consectetura elitseddoei tem inc utlaboreetdo mag aliquaeni…"
